Goal: Find specific page/section: Find specific page/section

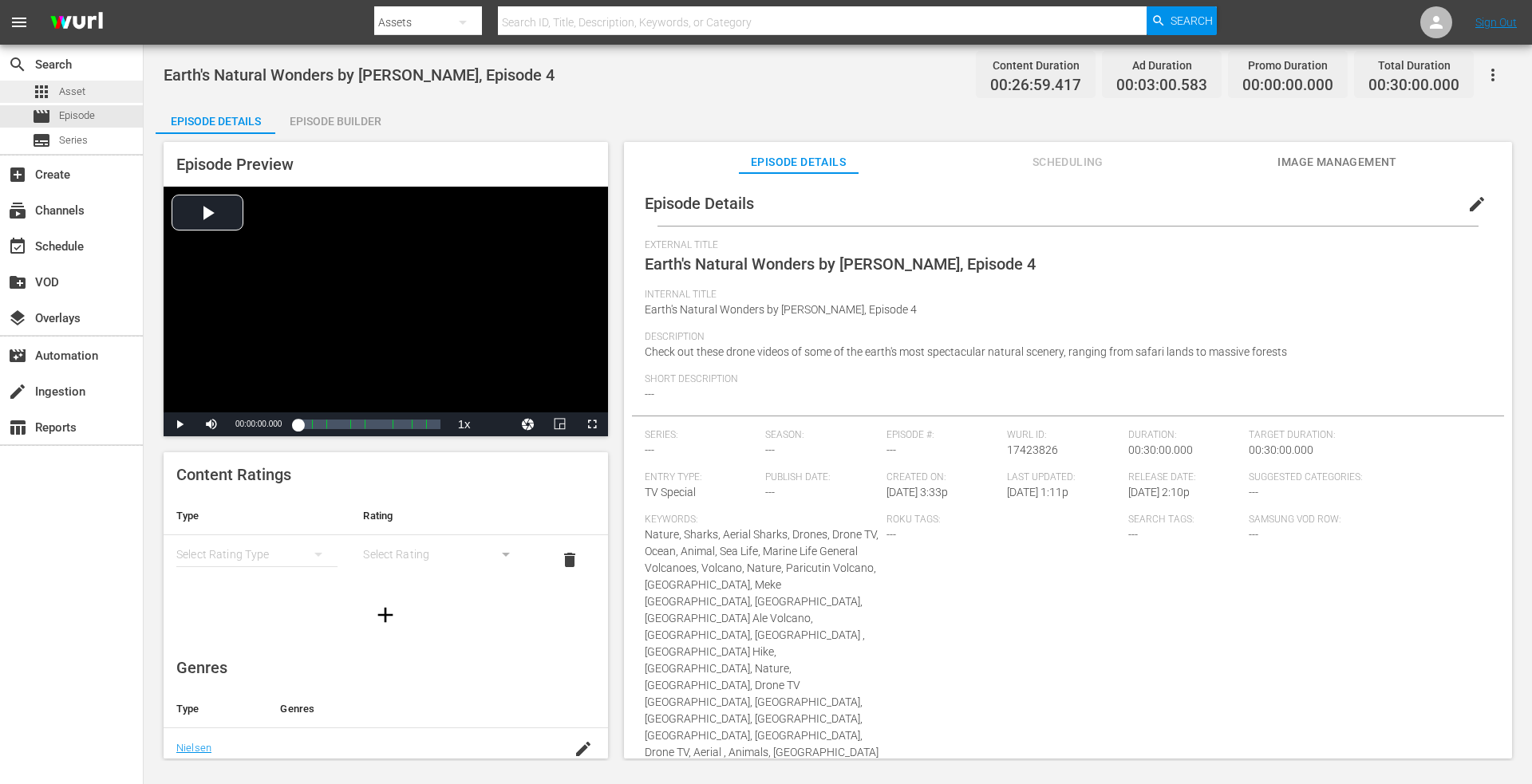
click at [79, 89] on span "Asset" at bounding box center [72, 91] width 27 height 16
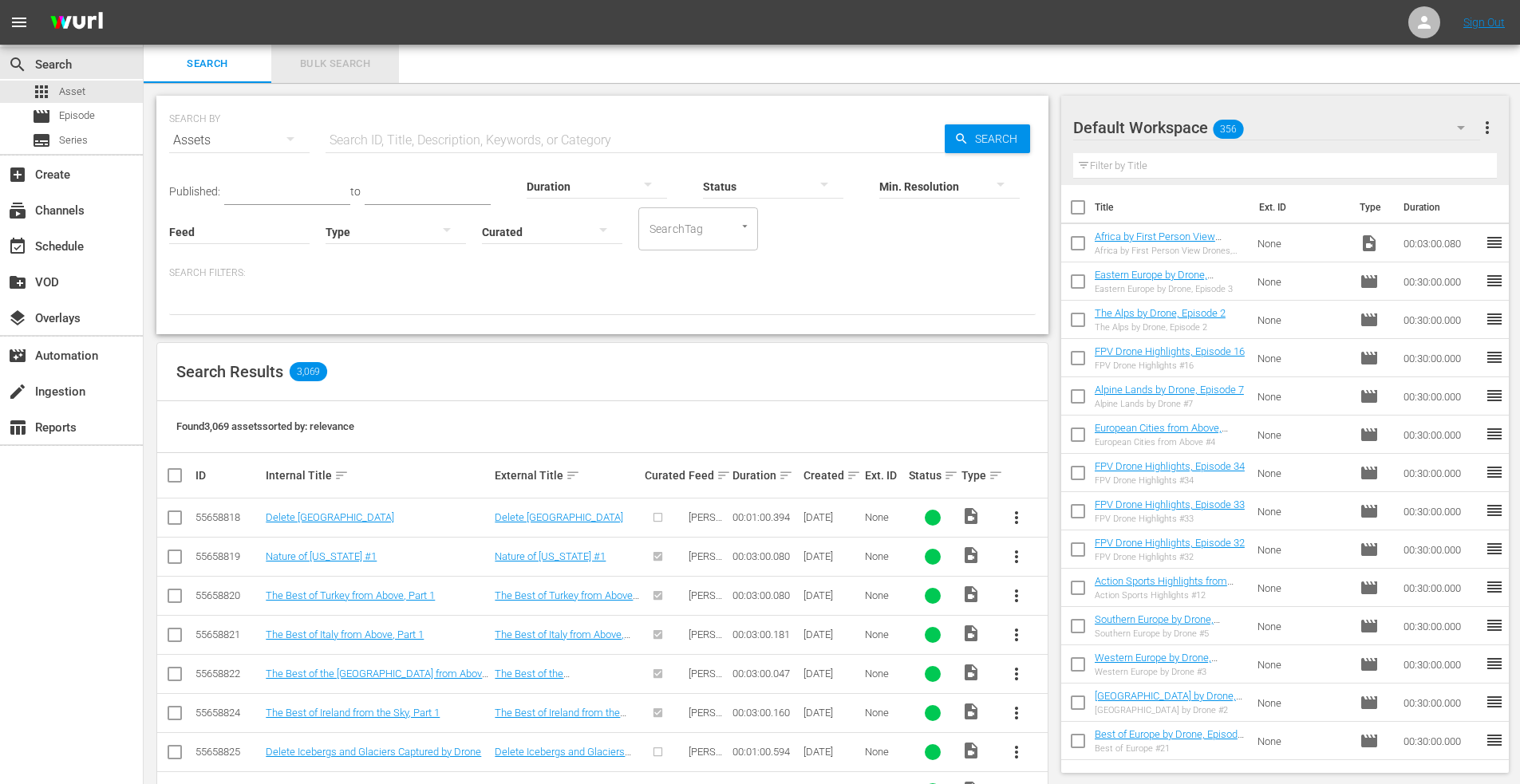
click at [371, 67] on span "Bulk Search" at bounding box center [335, 64] width 109 height 18
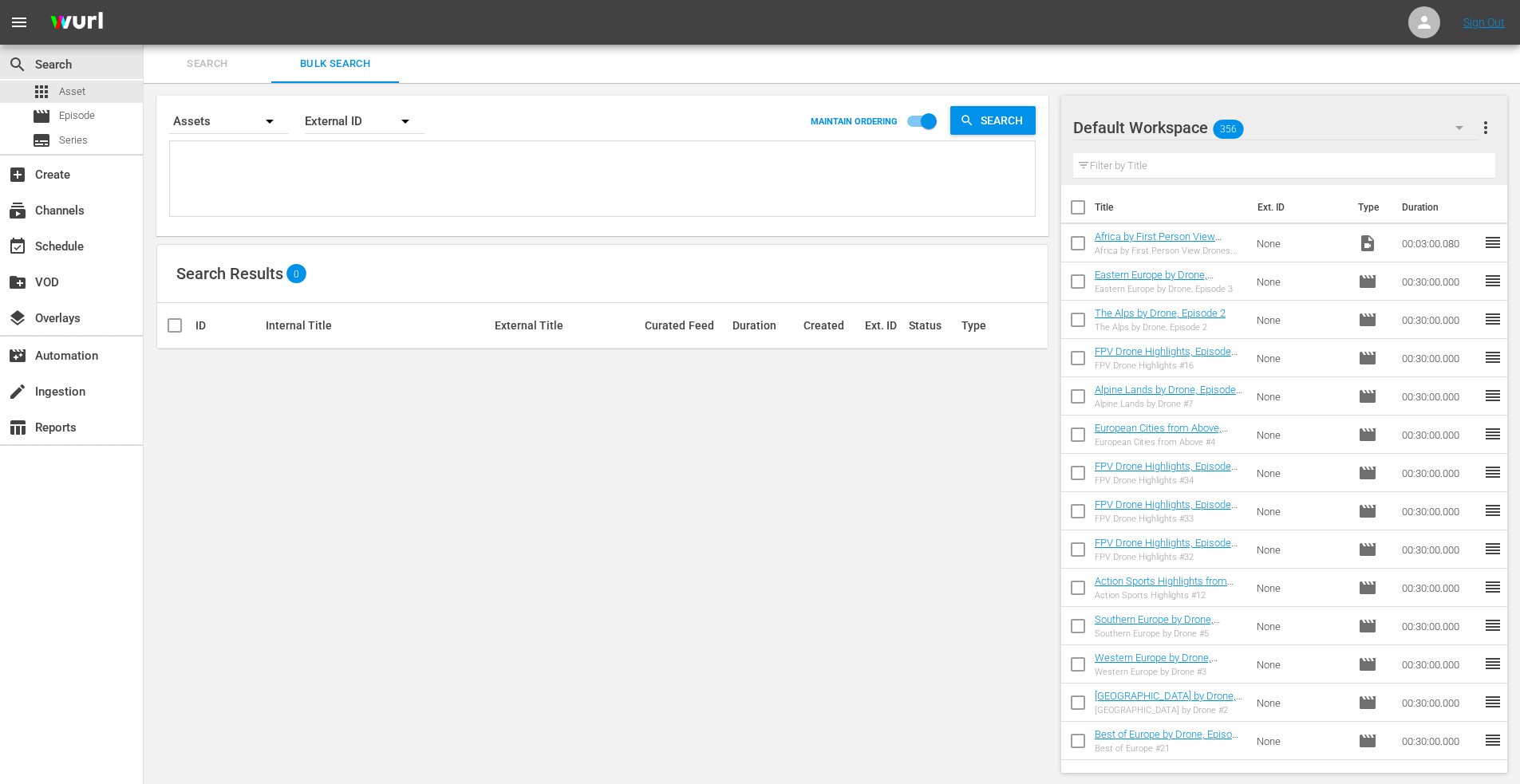
click at [209, 67] on span "Search" at bounding box center [207, 64] width 109 height 18
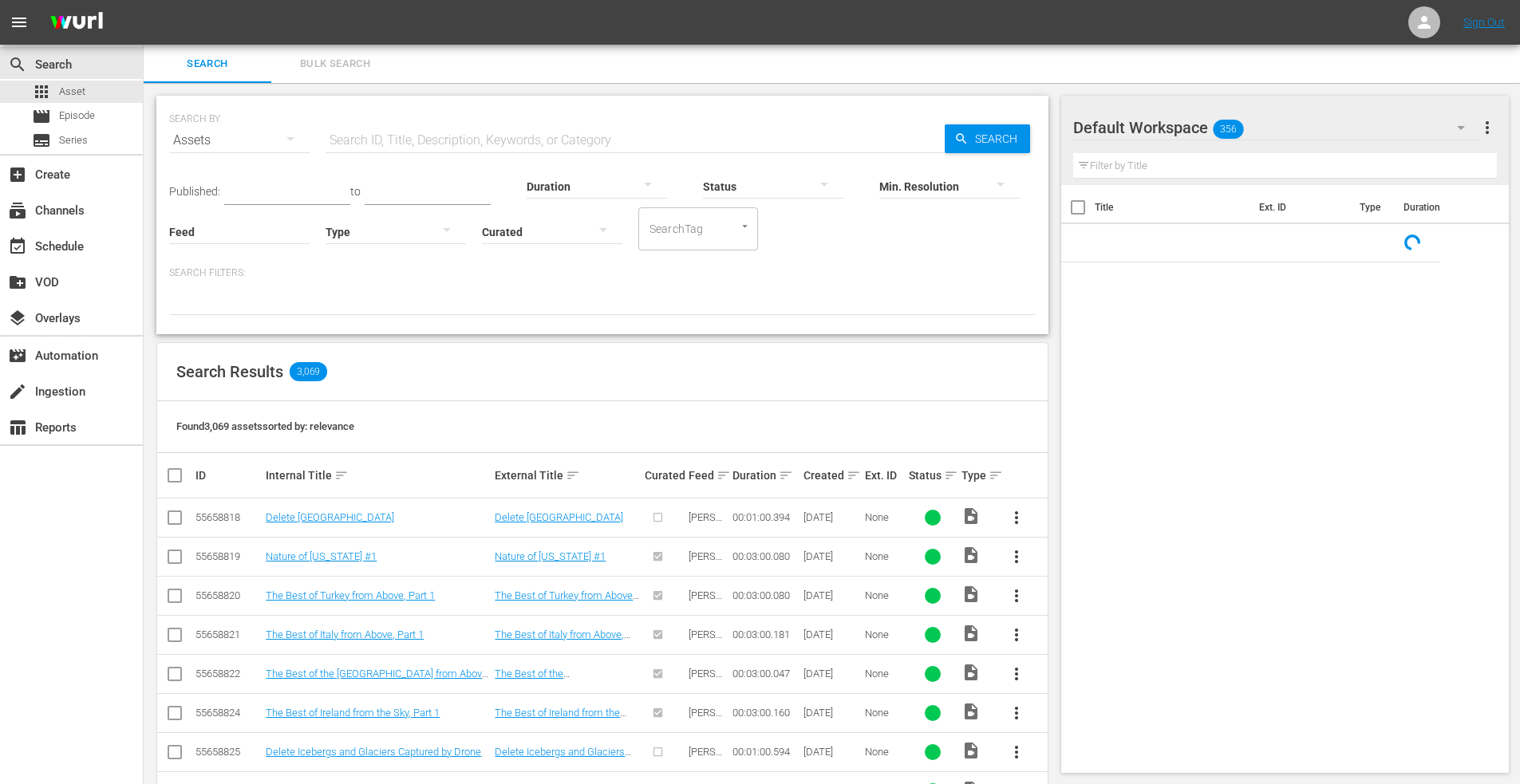
click at [362, 144] on input "text" at bounding box center [635, 141] width 620 height 38
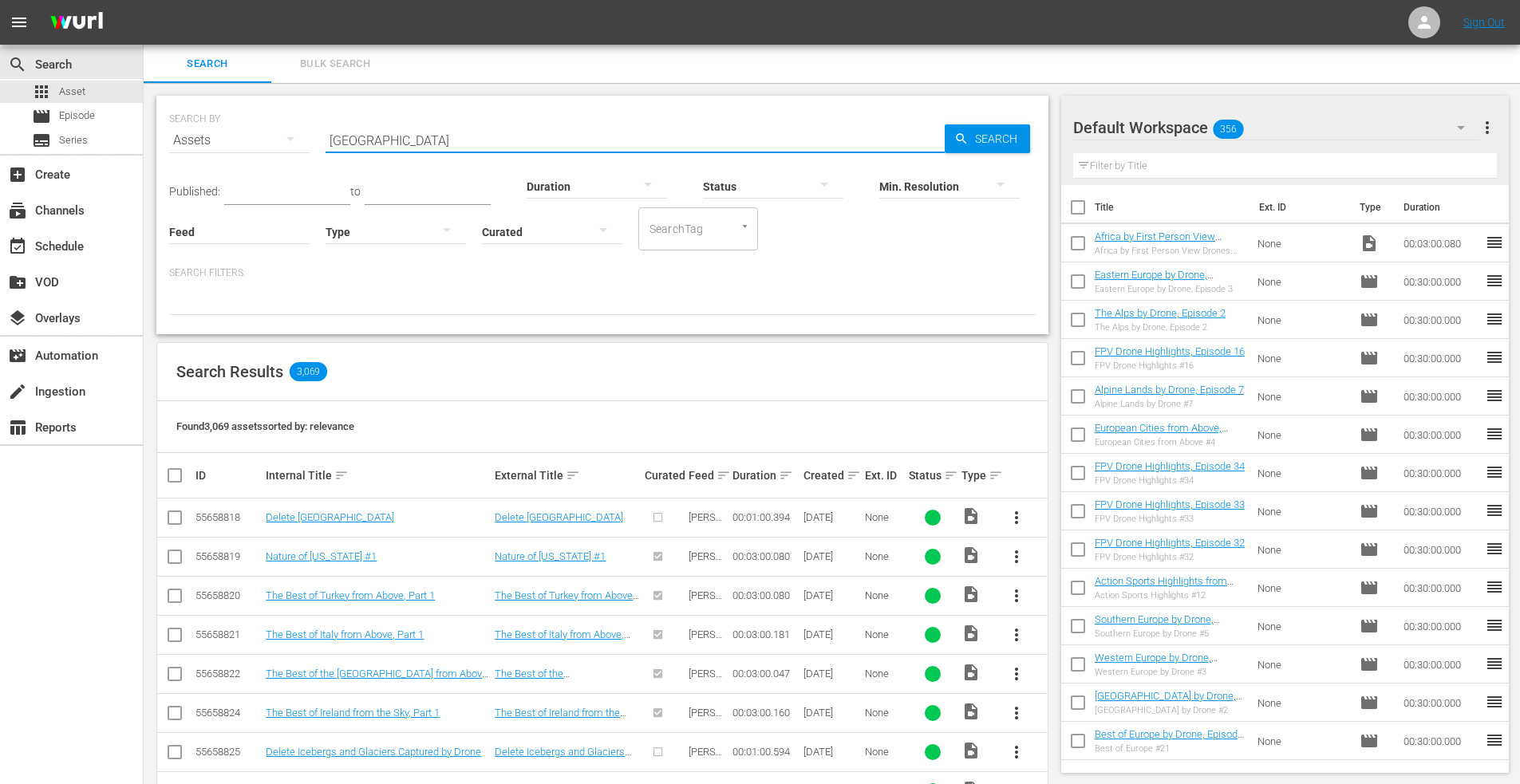
type input "[GEOGRAPHIC_DATA]"
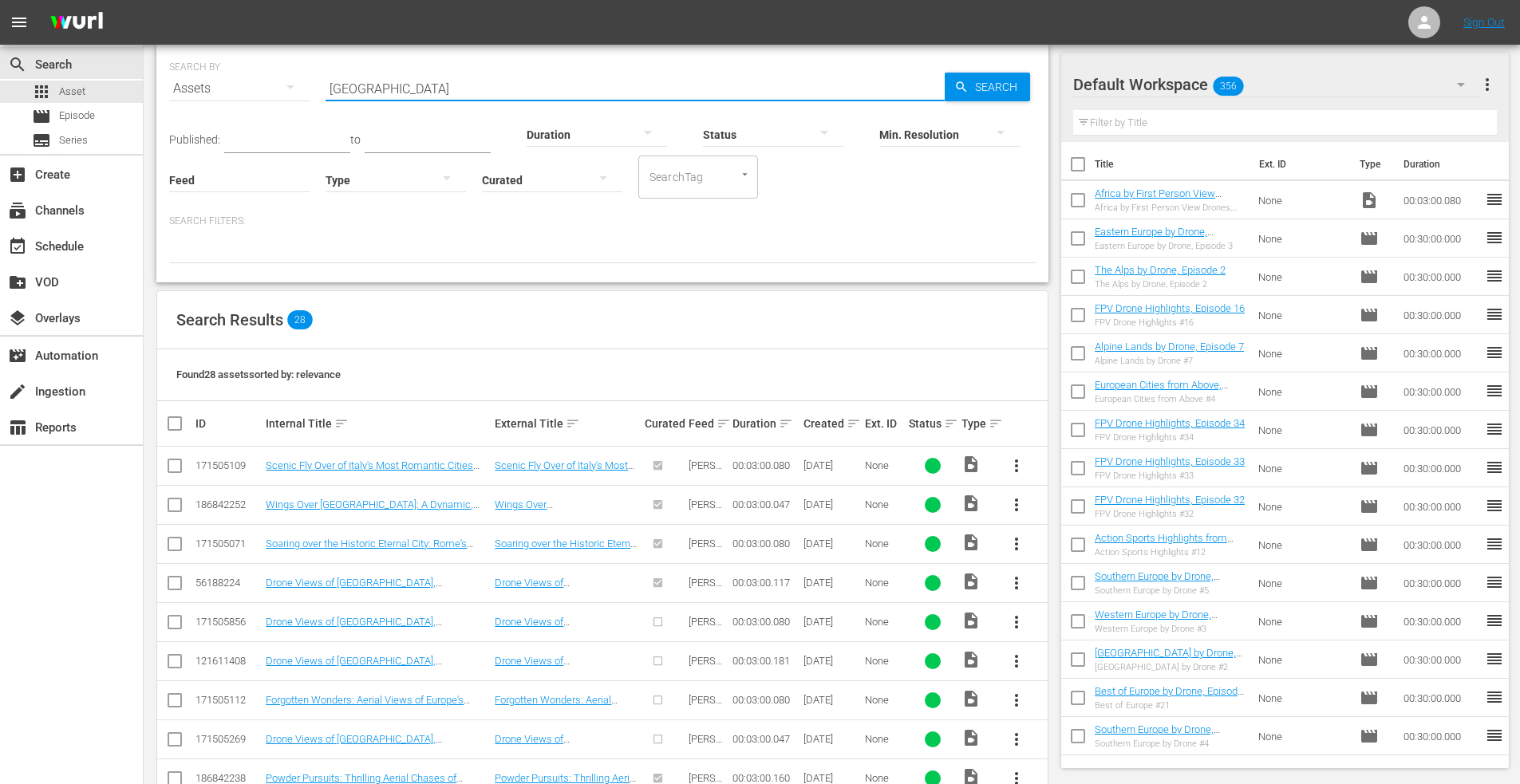
scroll to position [79, 0]
